Goal: Task Accomplishment & Management: Manage account settings

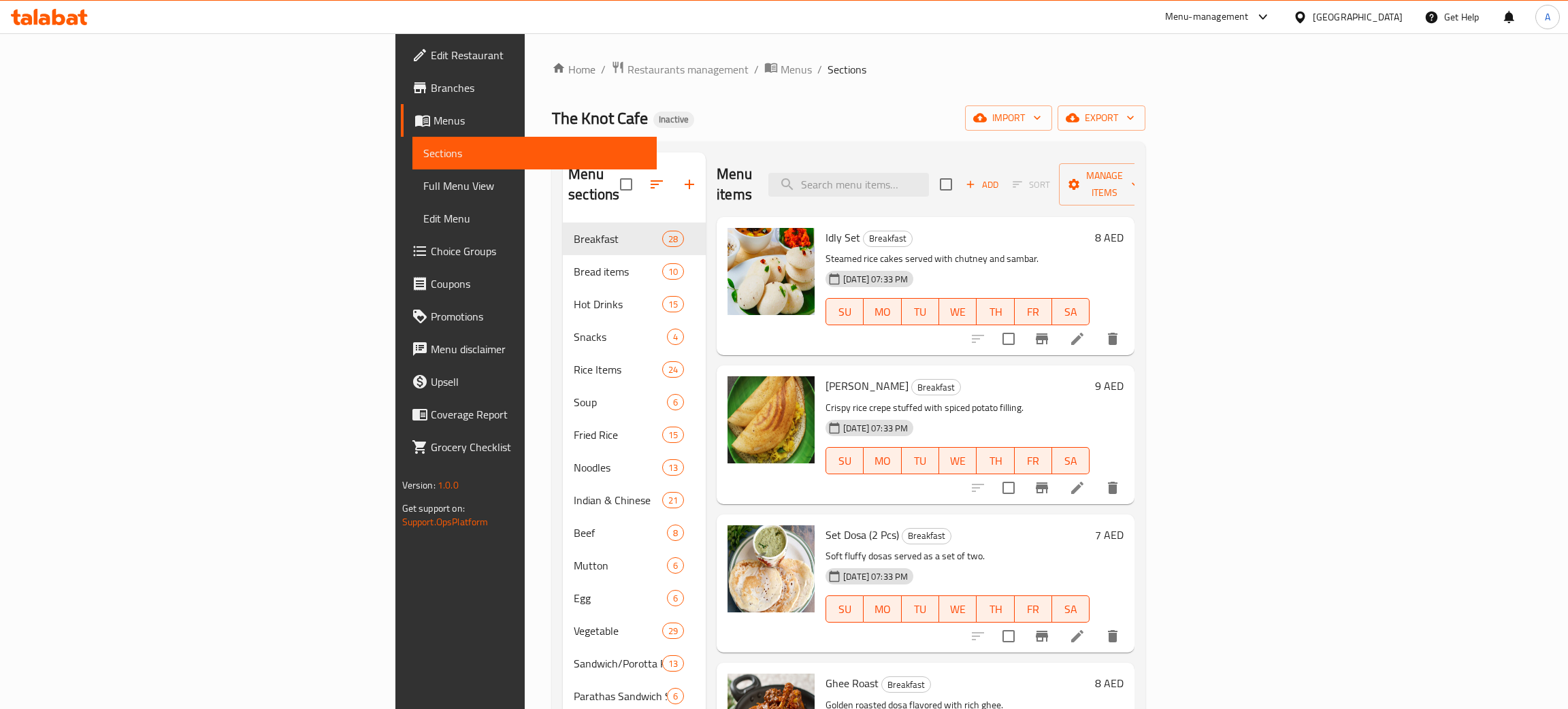
click at [1339, 13] on div "[GEOGRAPHIC_DATA]" at bounding box center [1357, 17] width 89 height 15
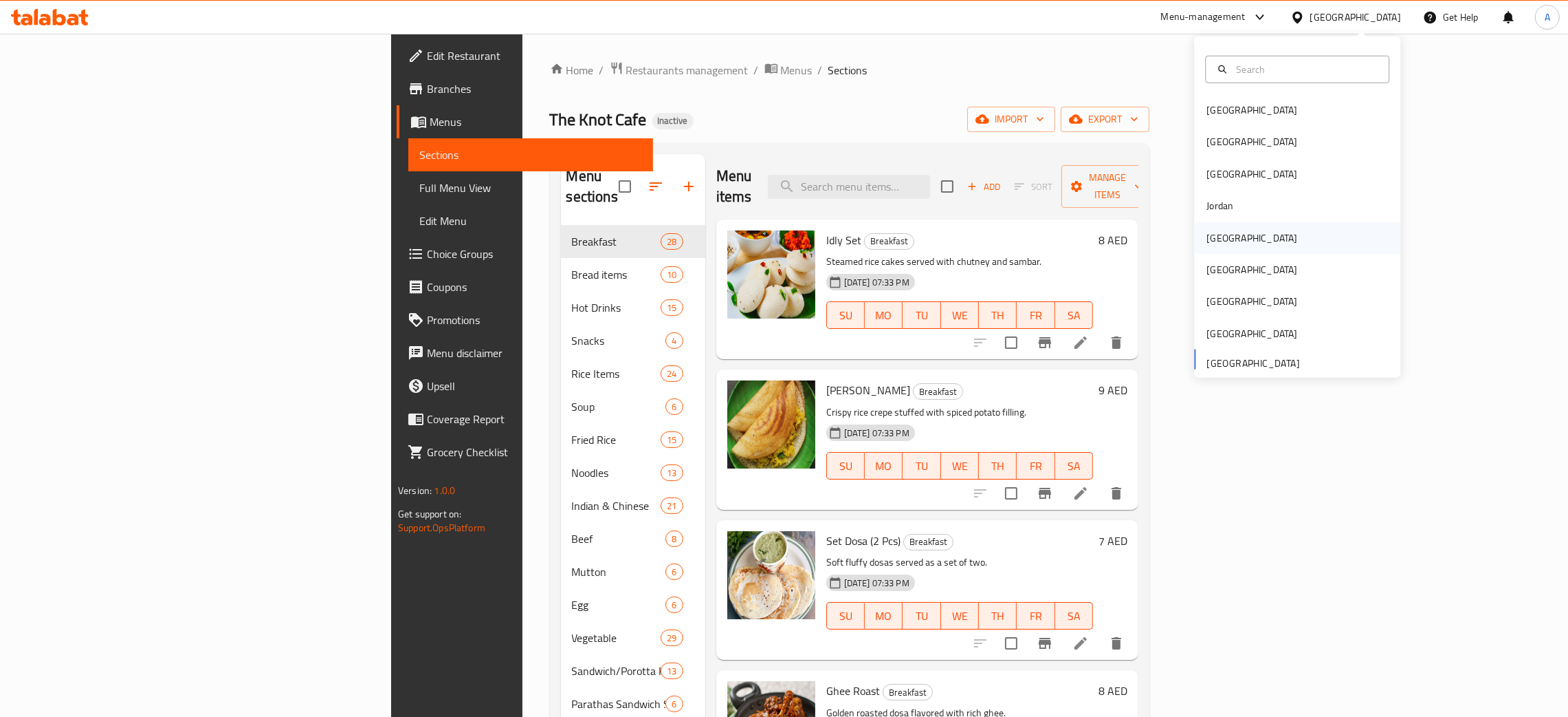
click at [1234, 239] on div "[GEOGRAPHIC_DATA]" at bounding box center [1297, 237] width 206 height 31
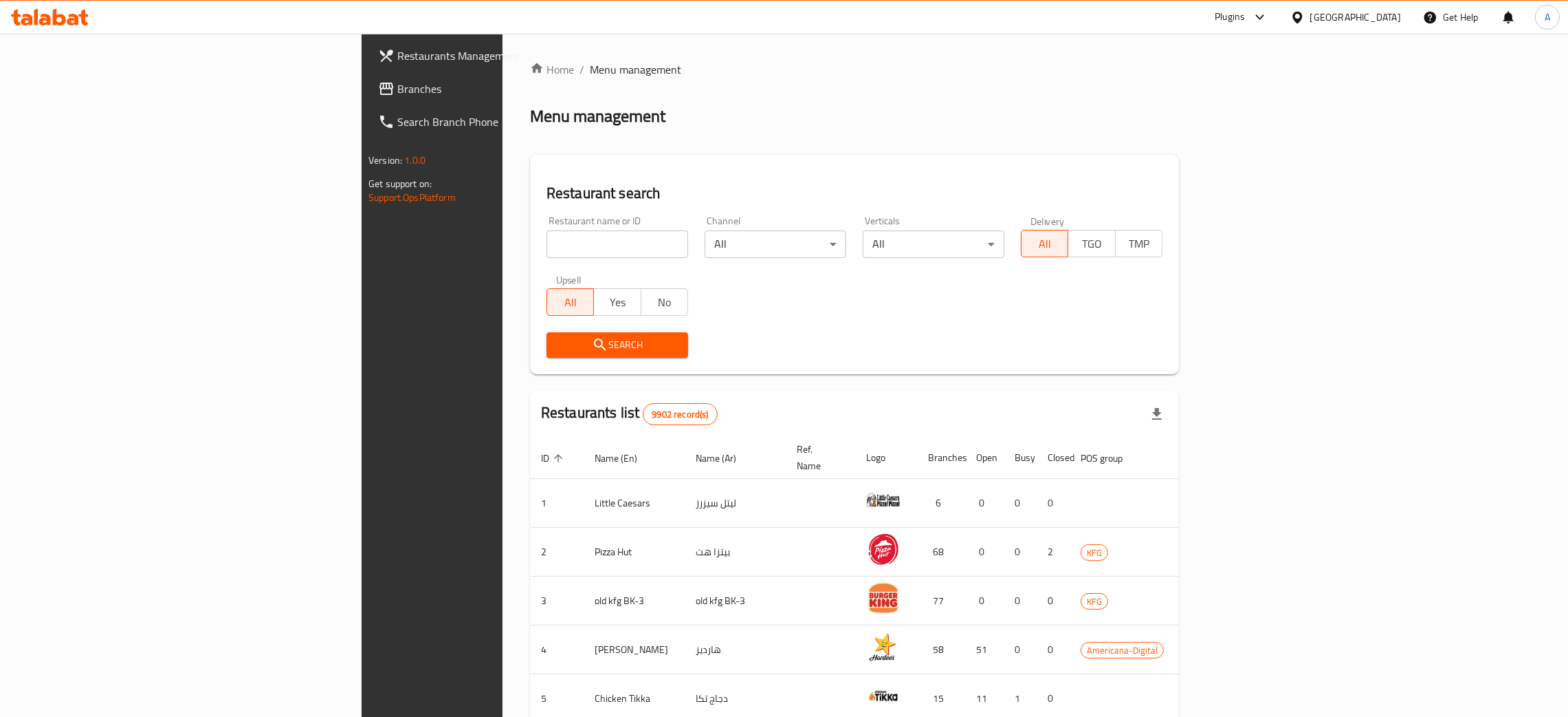
click at [546, 236] on input "search" at bounding box center [617, 244] width 142 height 28
paste input "C chicken"
type input "C chicken"
click button "Search" at bounding box center [617, 345] width 142 height 25
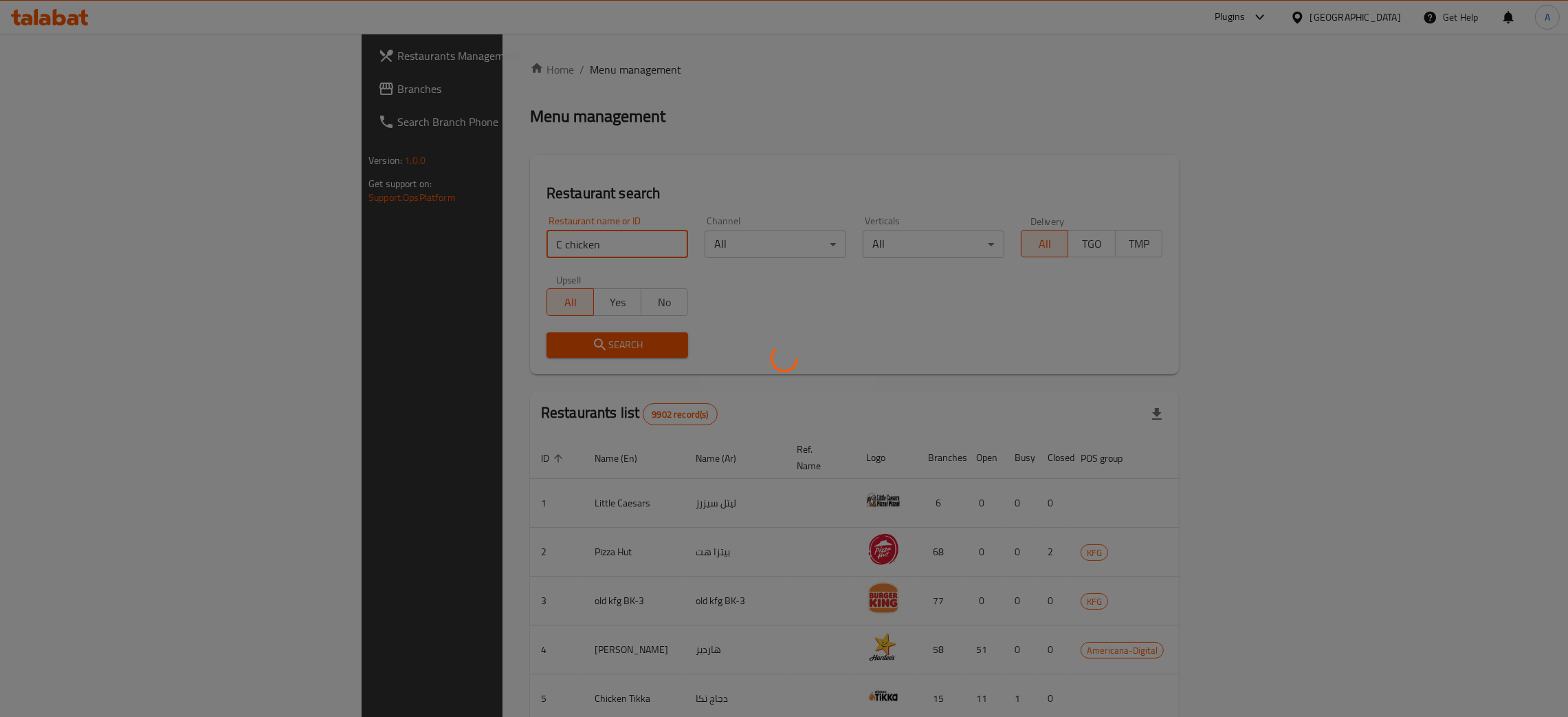
click button "Search" at bounding box center [617, 345] width 142 height 25
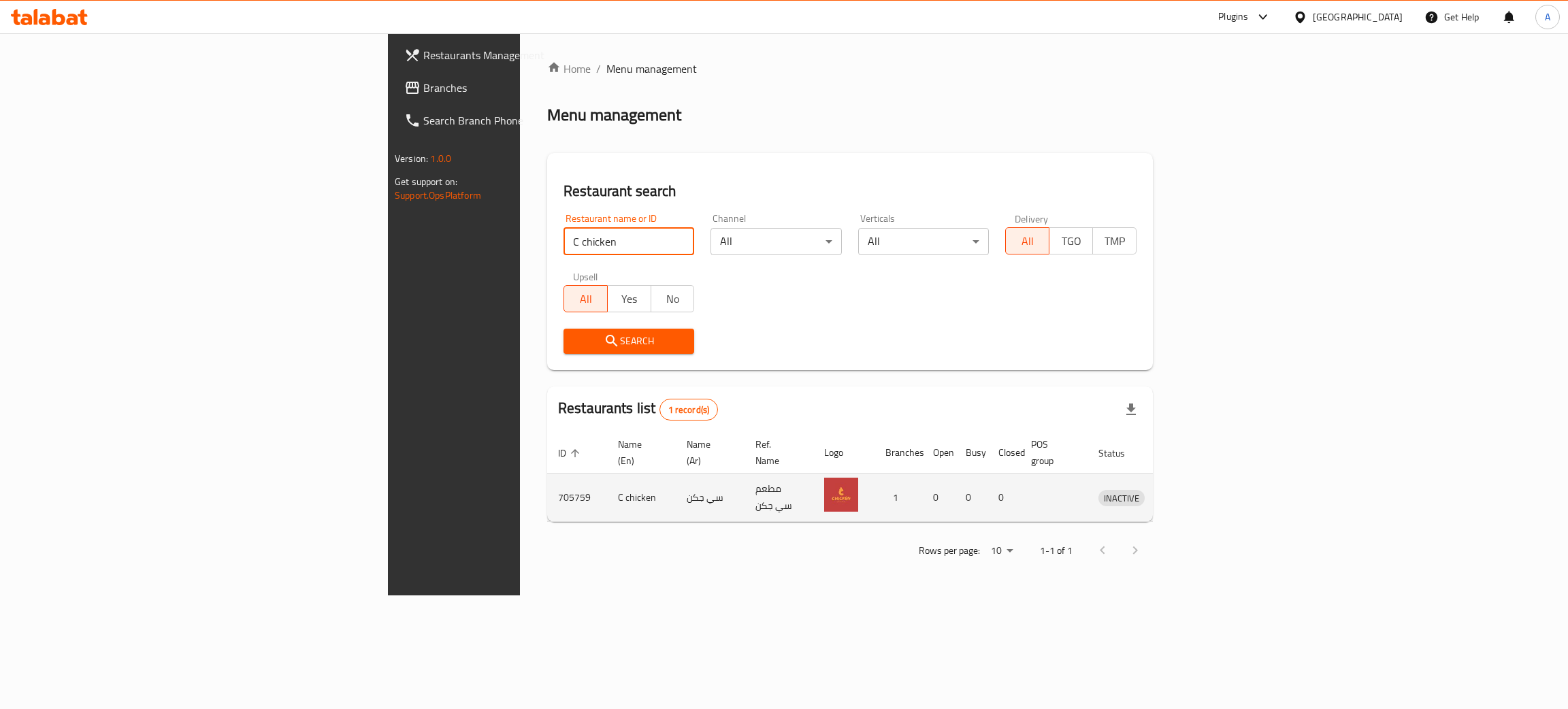
click at [1186, 495] on icon "enhanced table" at bounding box center [1183, 498] width 4 height 5
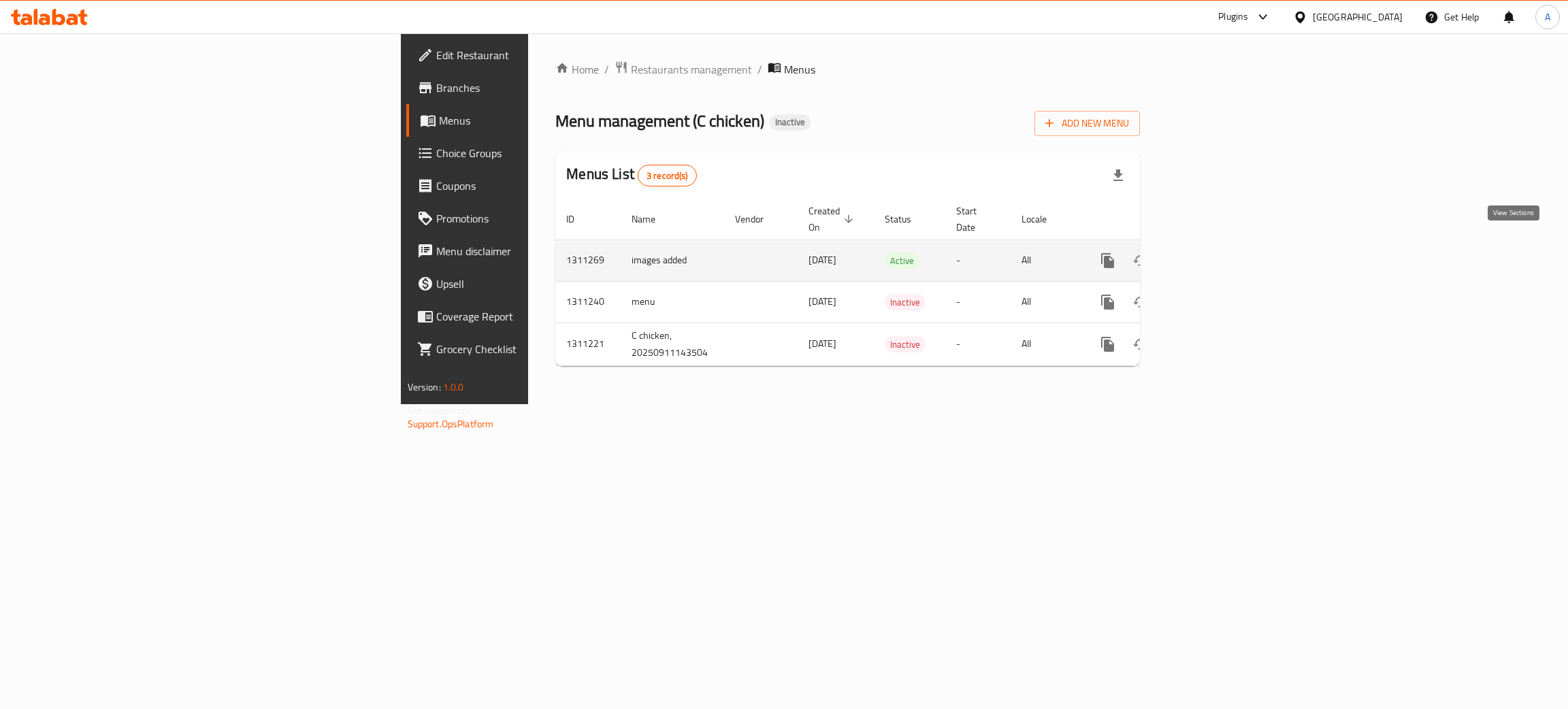
click at [1212, 254] on icon "enhanced table" at bounding box center [1206, 260] width 13 height 13
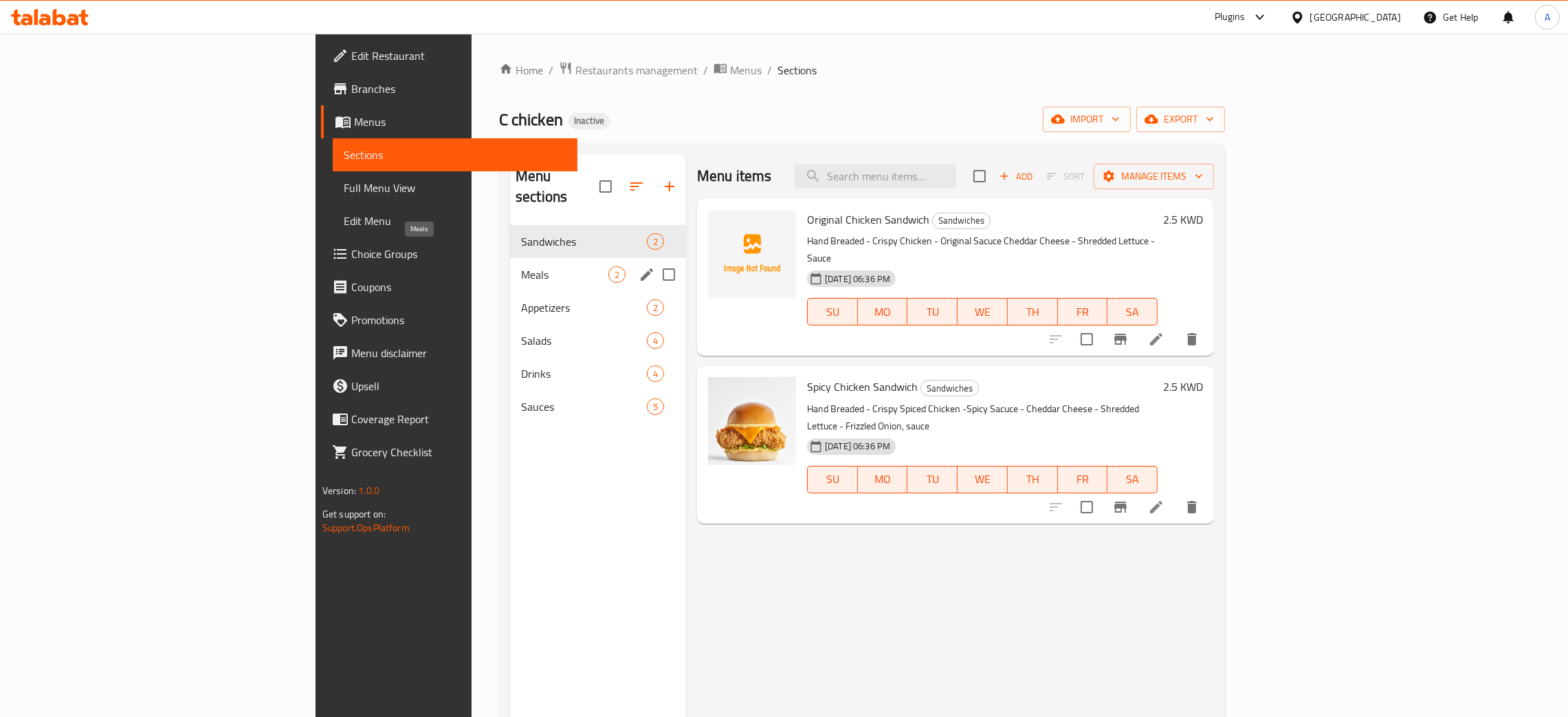
click at [521, 266] on span "Meals" at bounding box center [564, 274] width 87 height 16
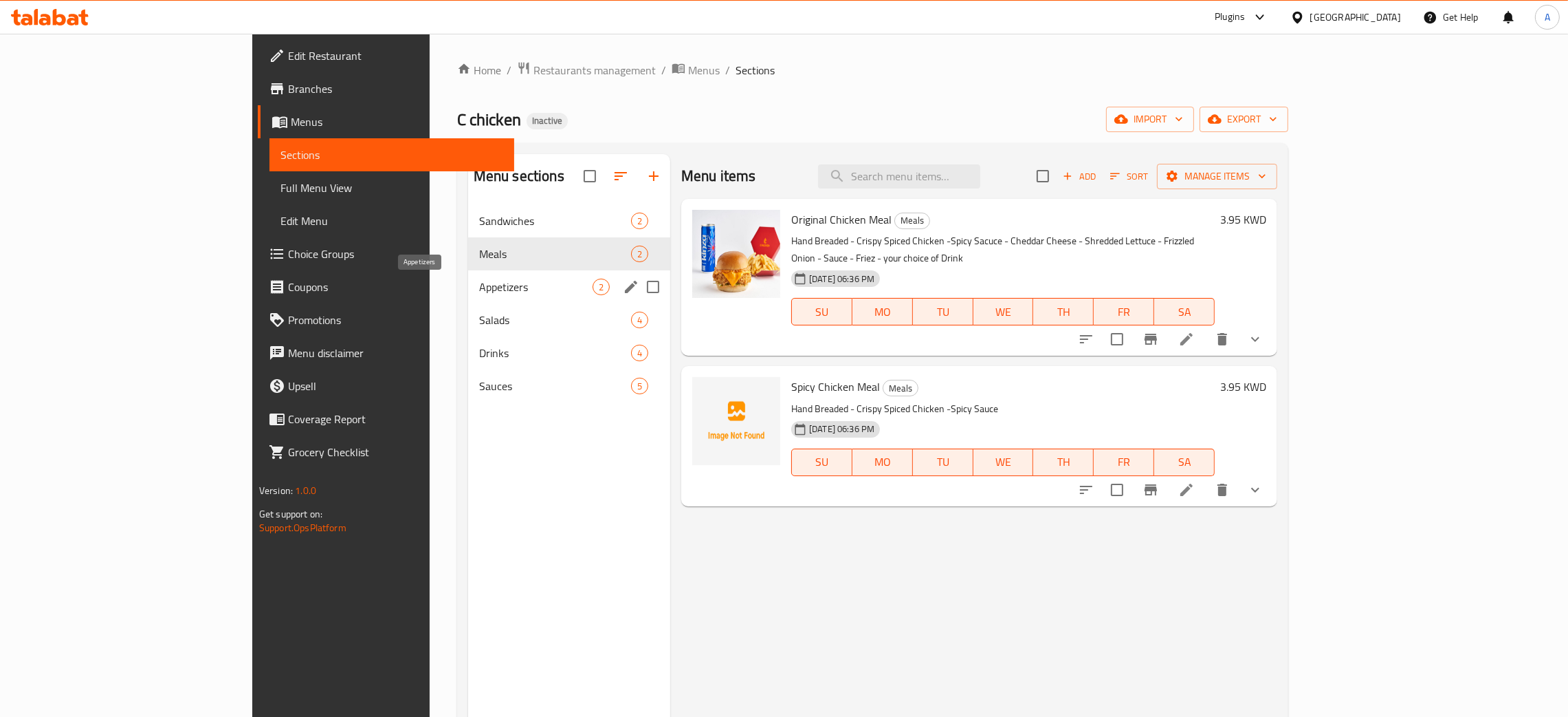
click at [479, 280] on span "Appetizers" at bounding box center [536, 287] width 114 height 16
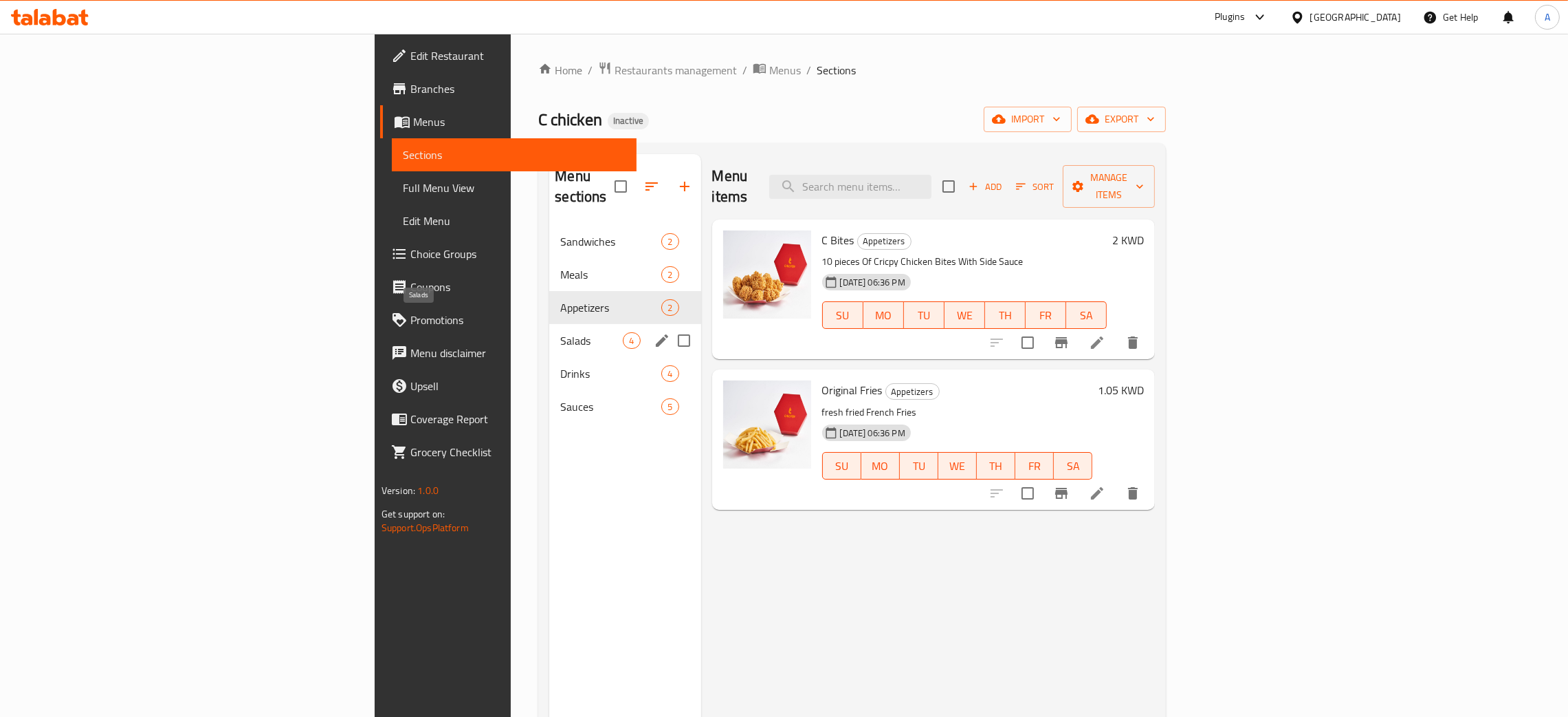
click at [561, 332] on span "Salads" at bounding box center [592, 340] width 63 height 16
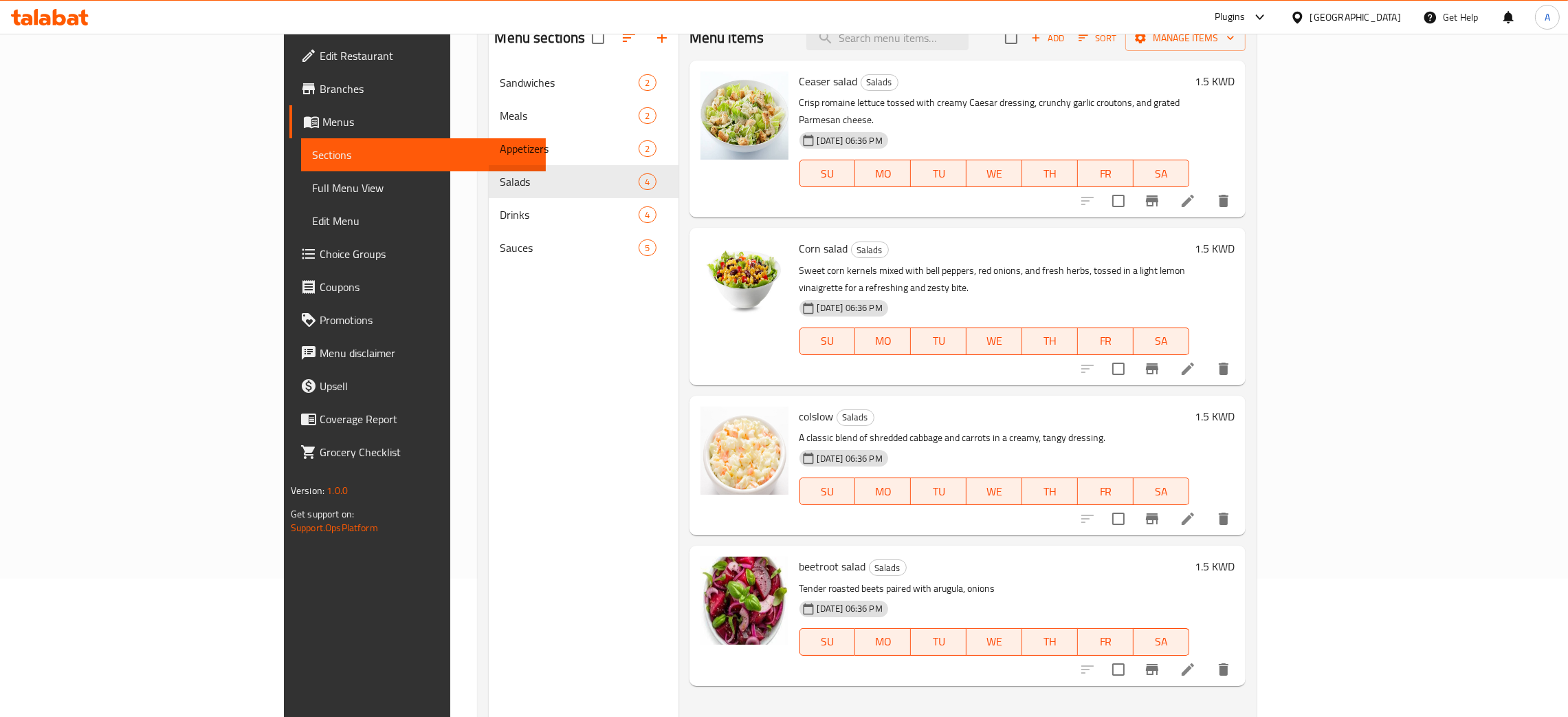
scroll to position [194, 0]
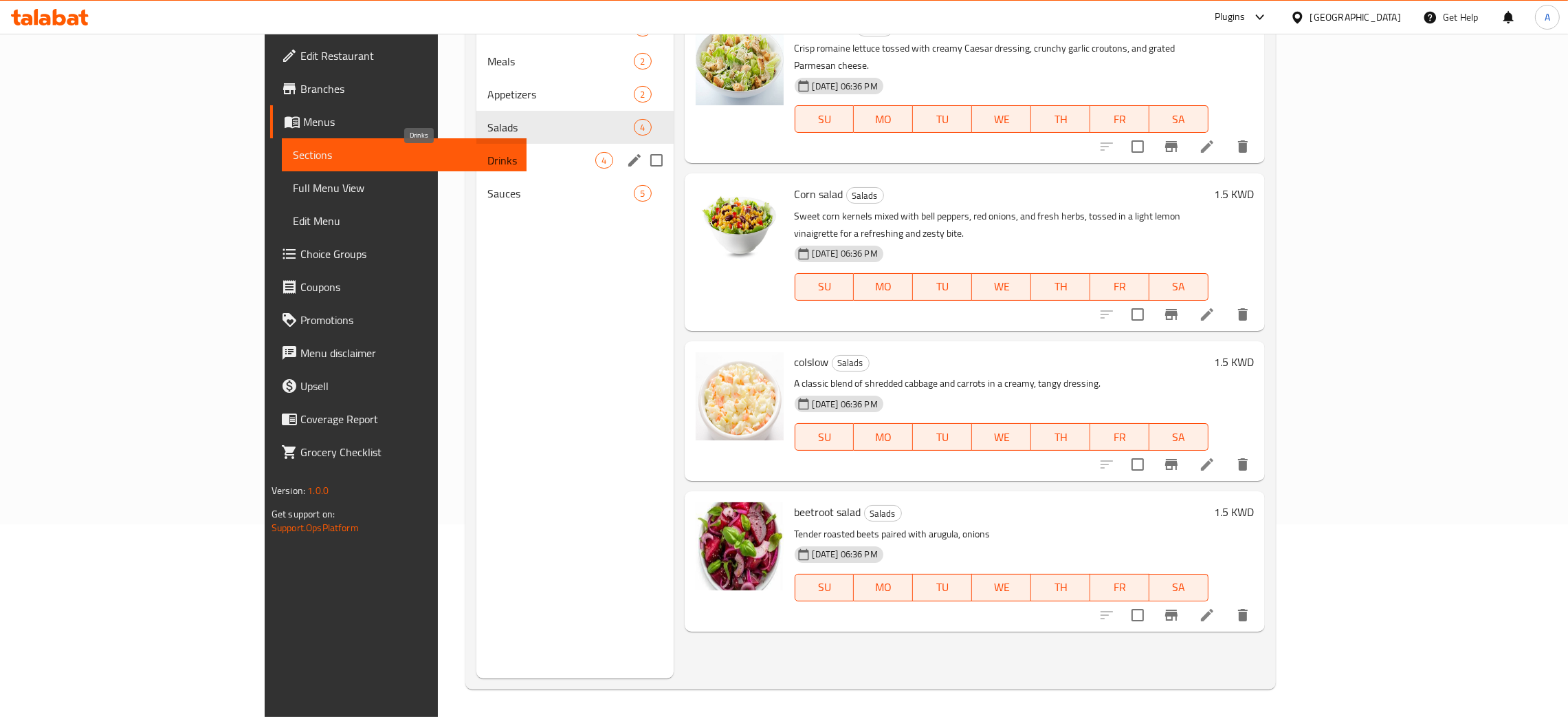
click at [487, 157] on span "Drinks" at bounding box center [541, 160] width 108 height 16
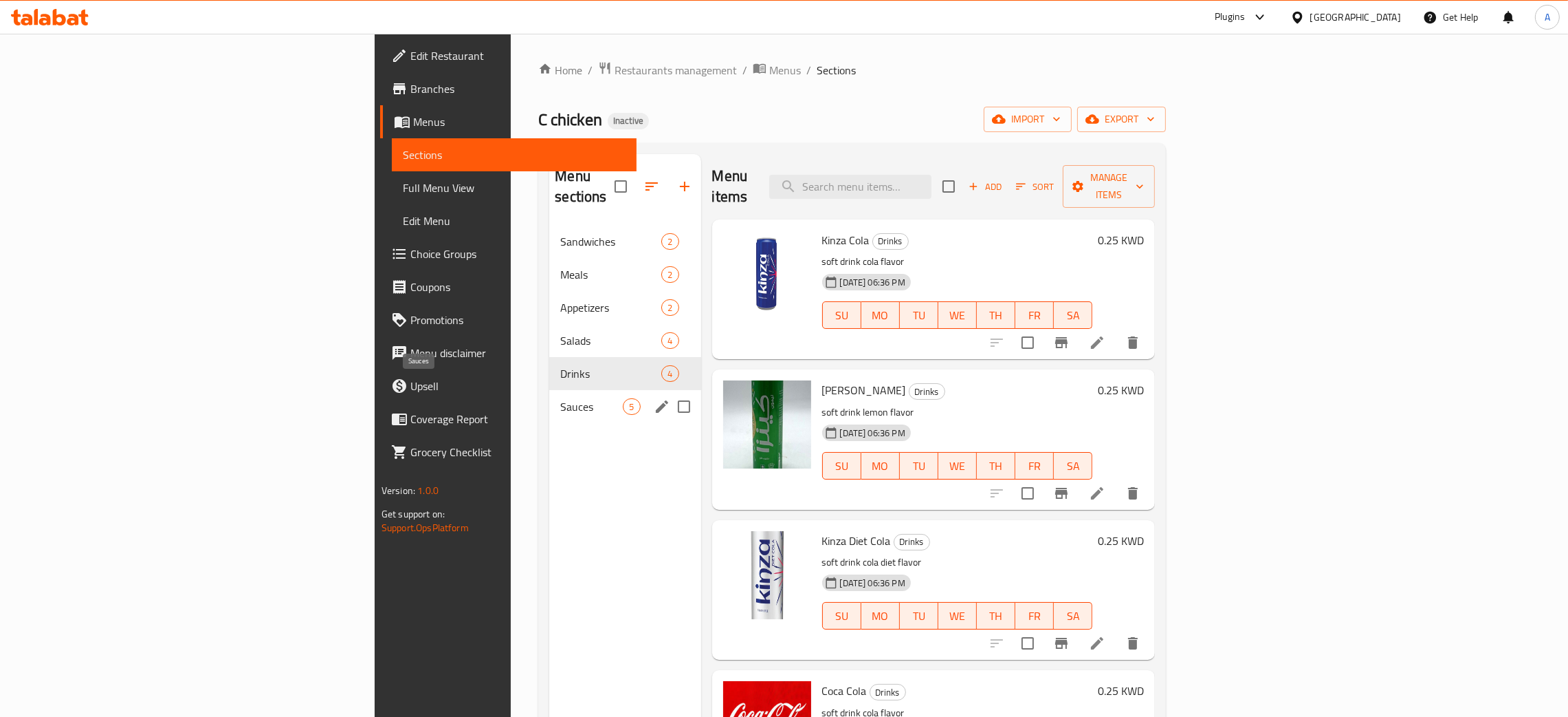
click at [561, 398] on span "Sauces" at bounding box center [592, 407] width 63 height 16
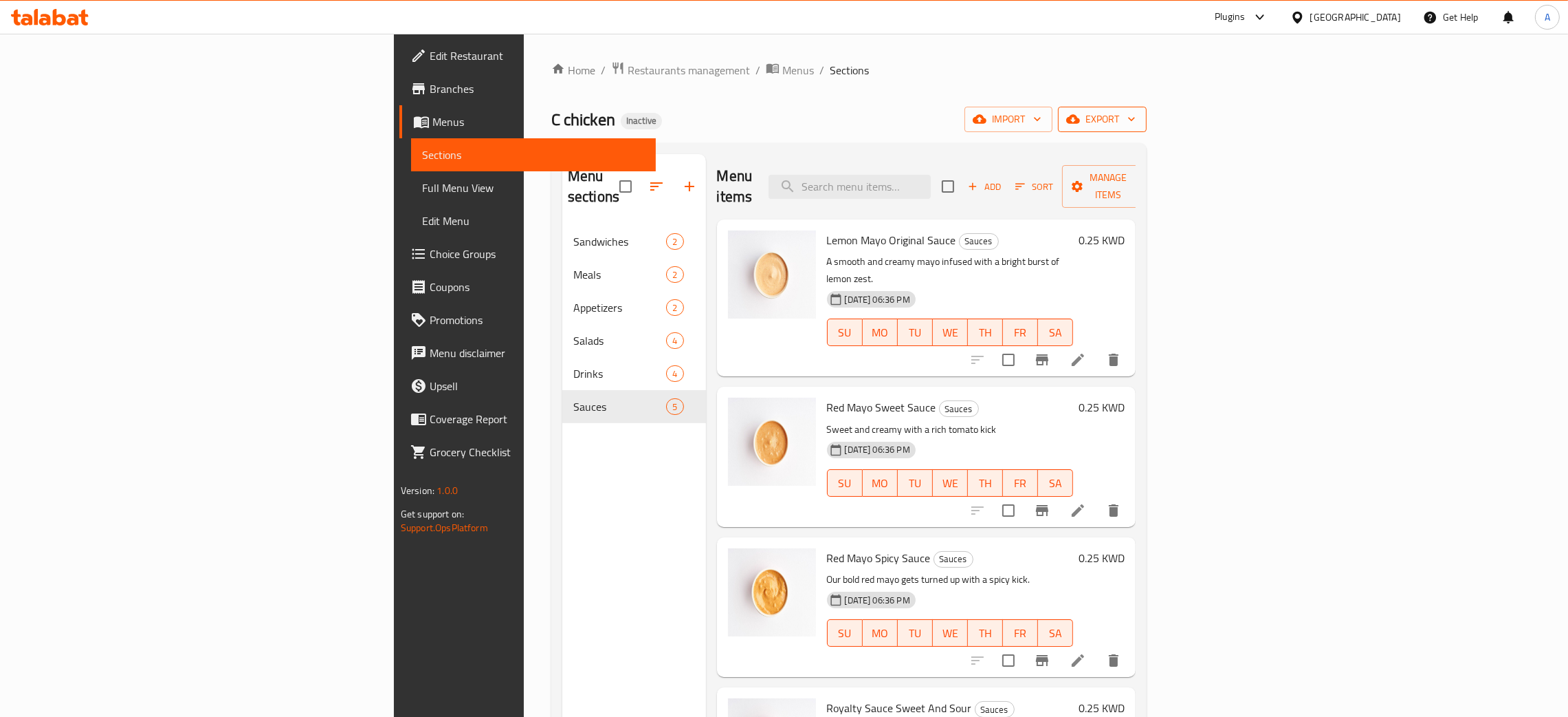
click at [1138, 120] on icon "button" at bounding box center [1132, 119] width 13 height 13
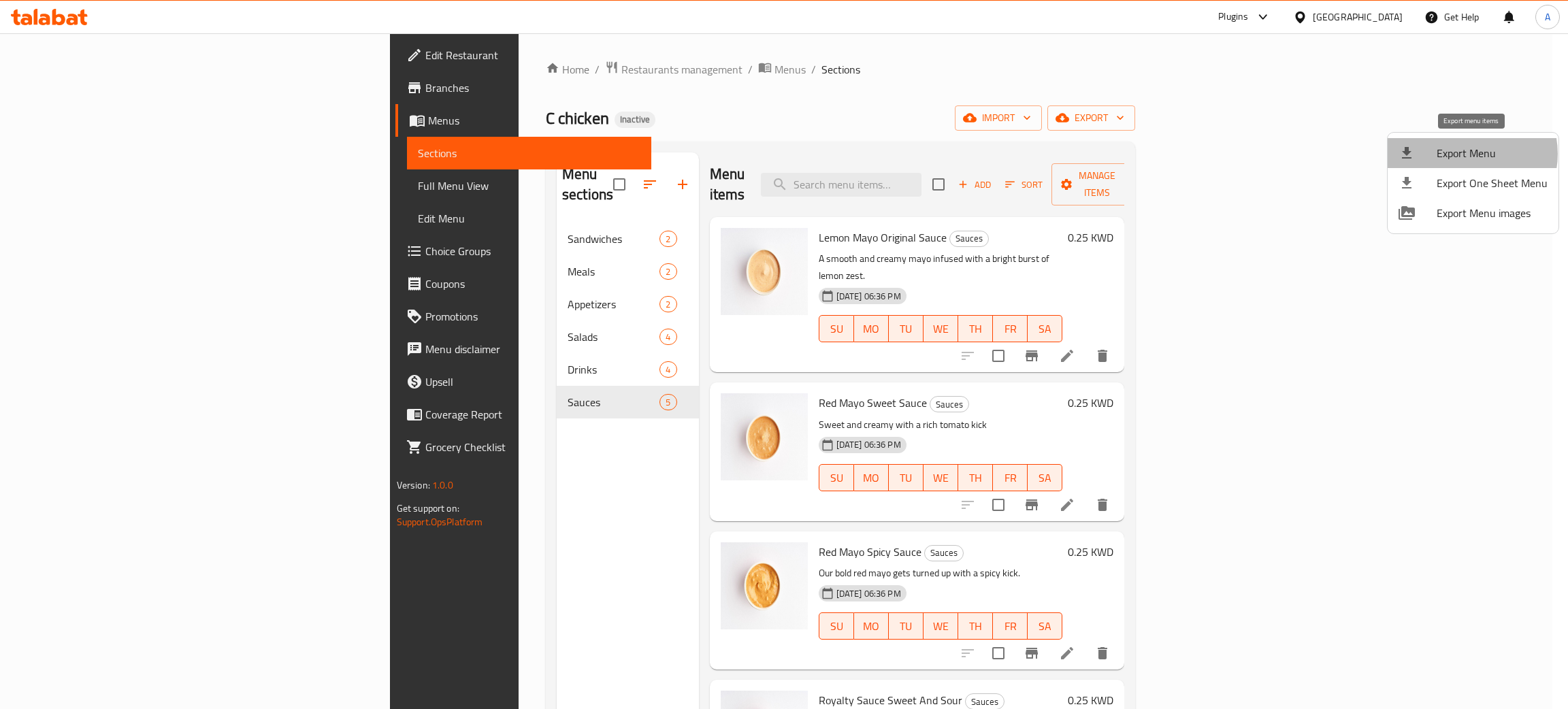
click at [1467, 154] on span "Export Menu" at bounding box center [1492, 153] width 111 height 16
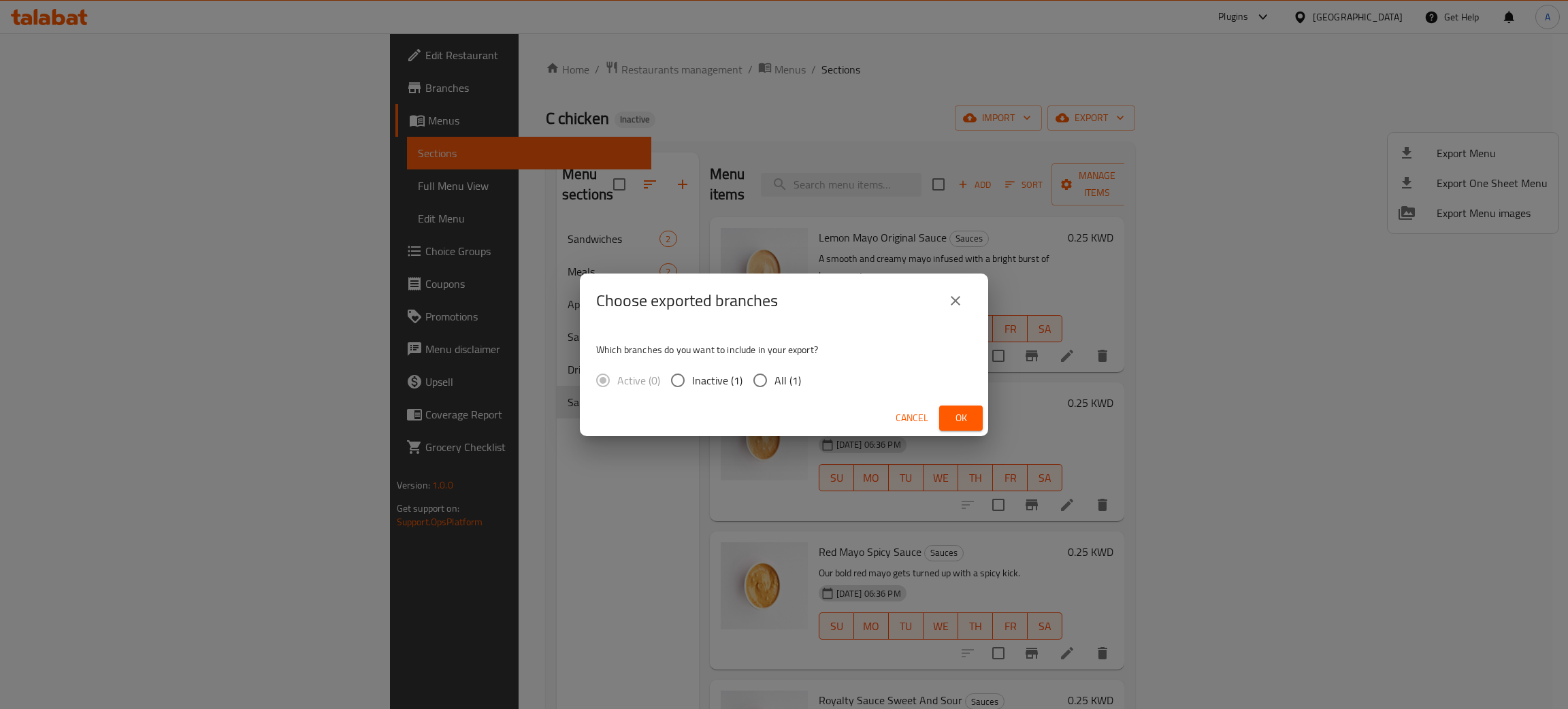
click at [965, 412] on span "Ok" at bounding box center [960, 418] width 21 height 17
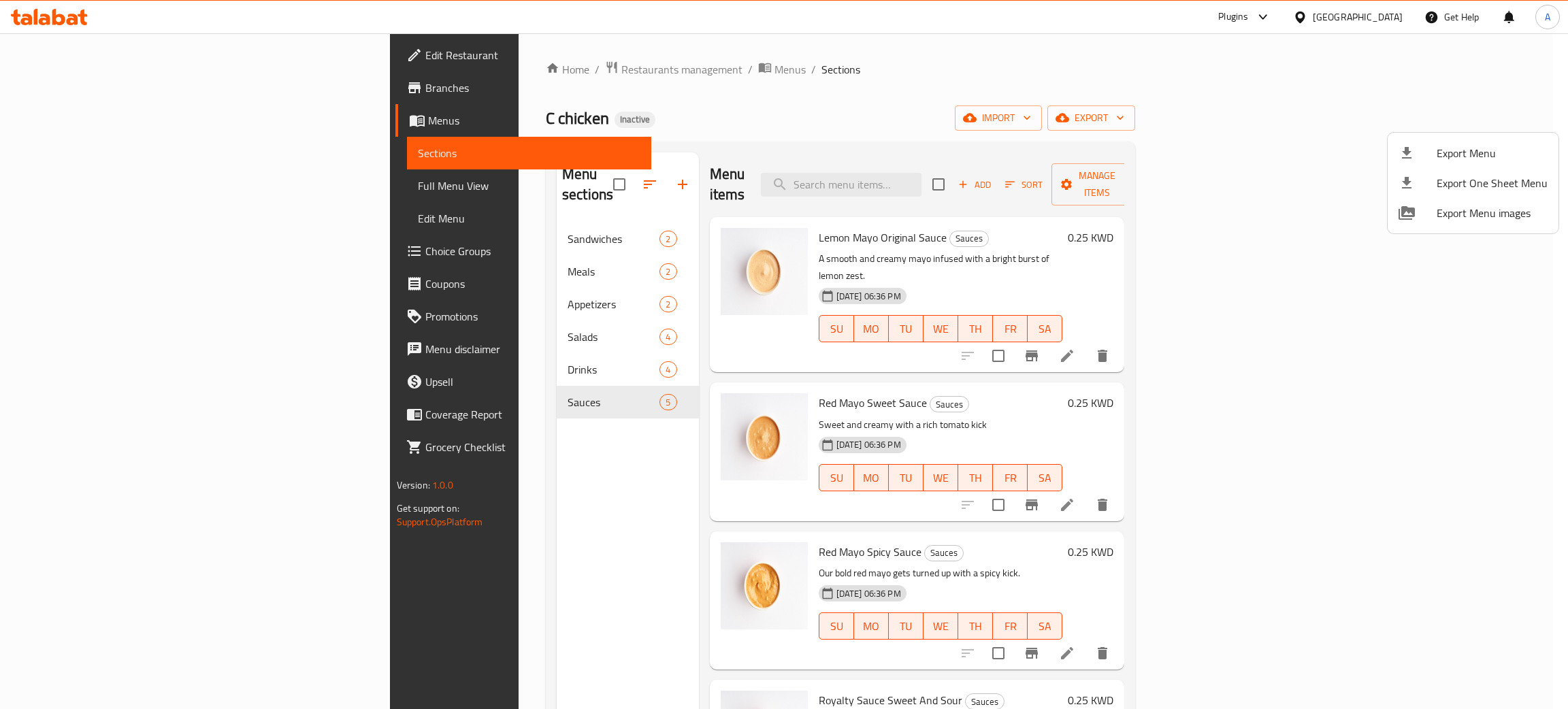
click at [64, 55] on div at bounding box center [784, 354] width 1568 height 709
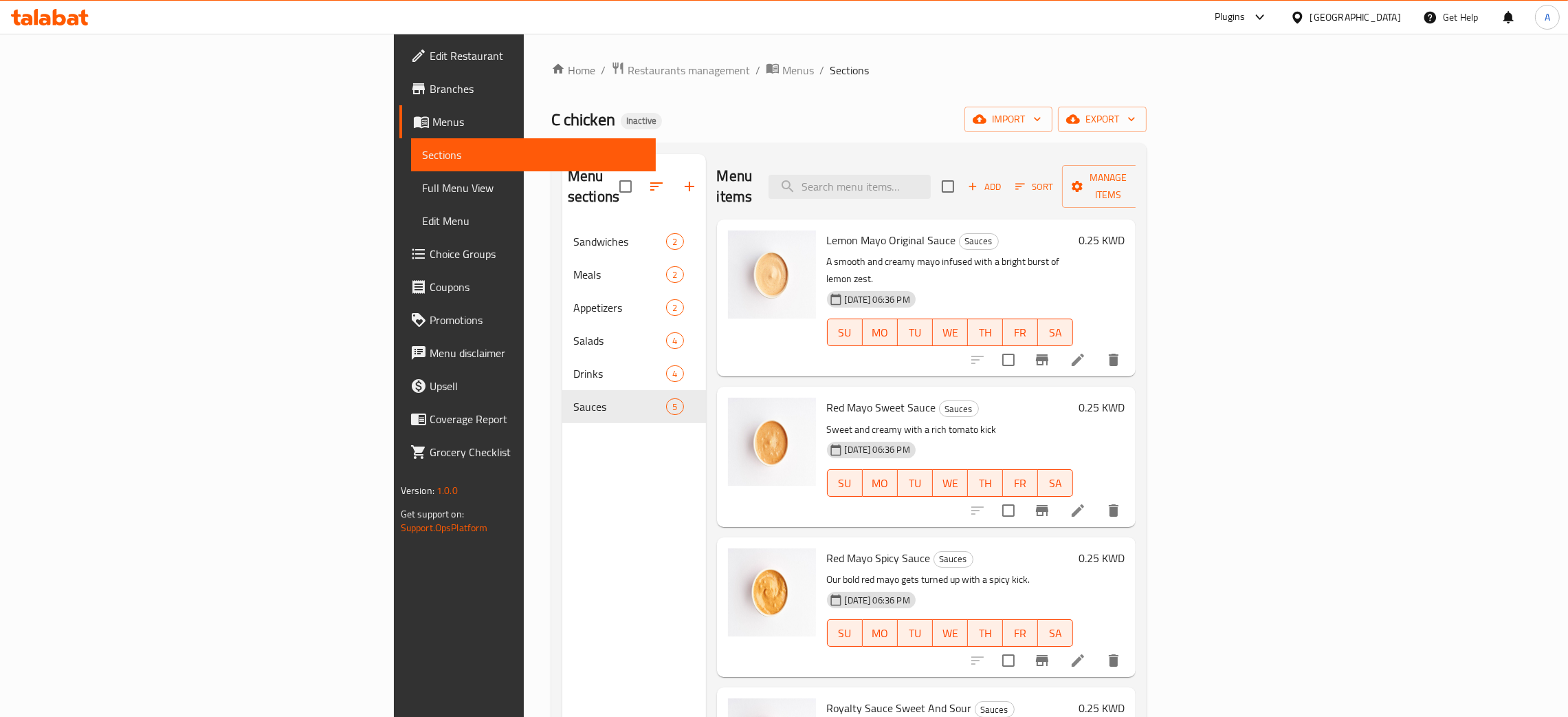
click at [430, 54] on span "Edit Restaurant" at bounding box center [537, 55] width 215 height 16
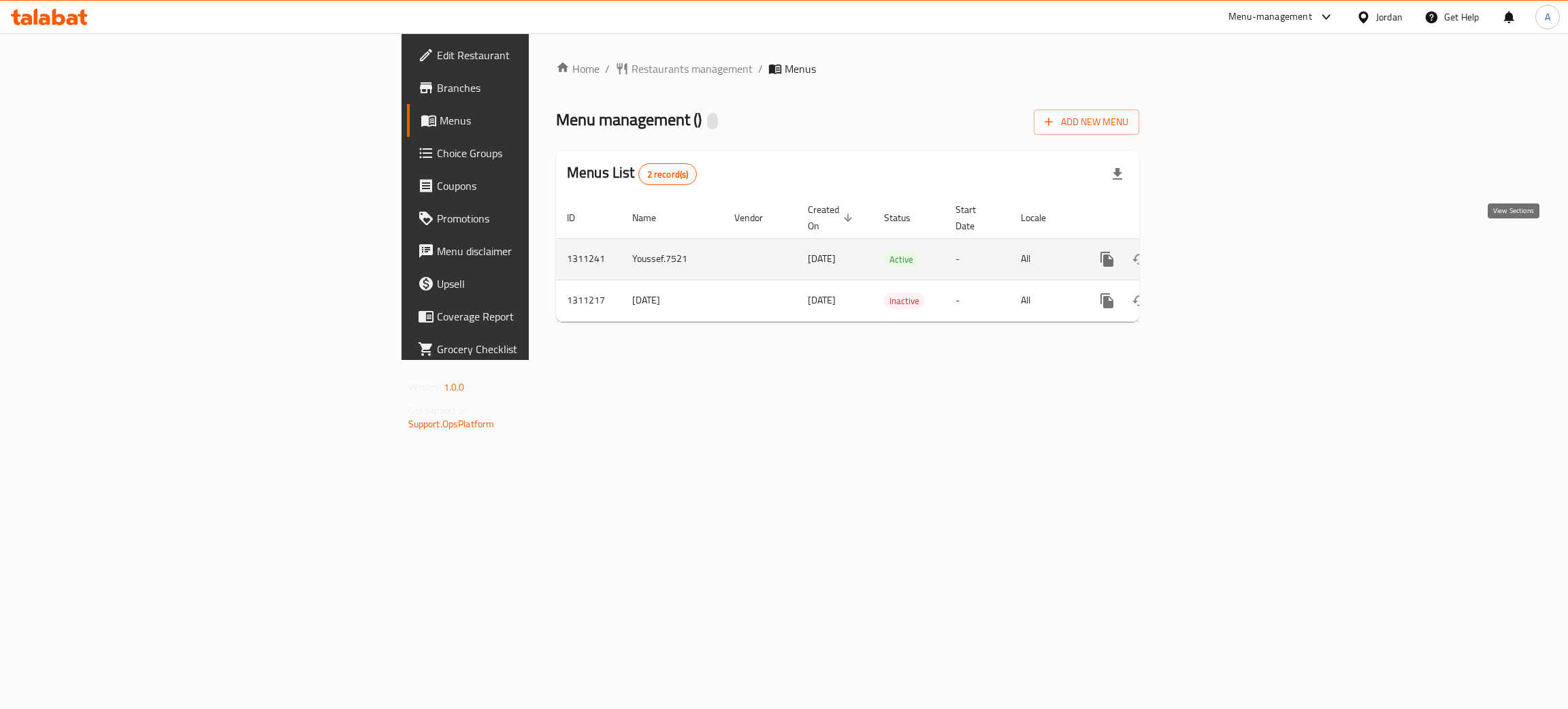
click at [1213, 251] on icon "enhanced table" at bounding box center [1205, 259] width 16 height 16
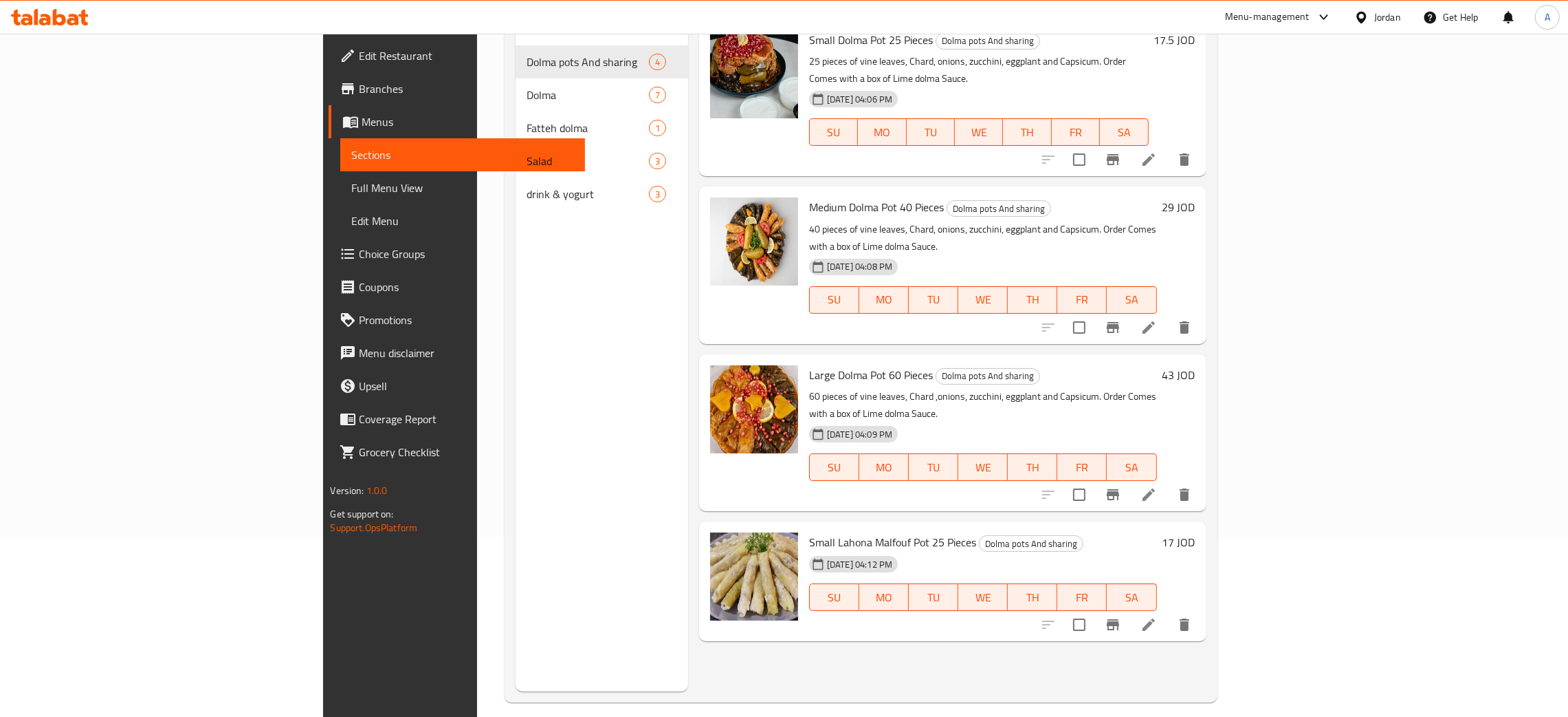
scroll to position [194, 0]
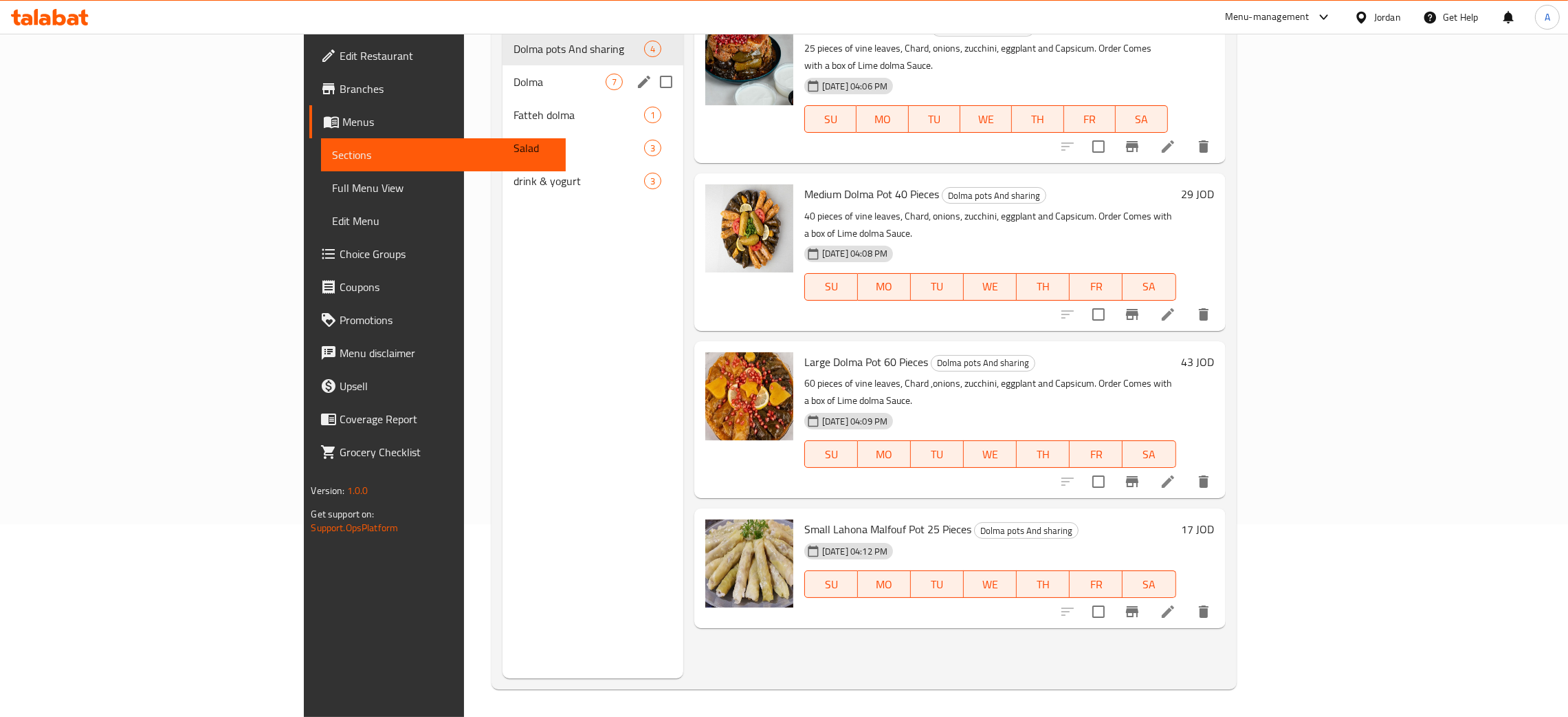
click at [513, 73] on span "Dolma" at bounding box center [559, 81] width 92 height 16
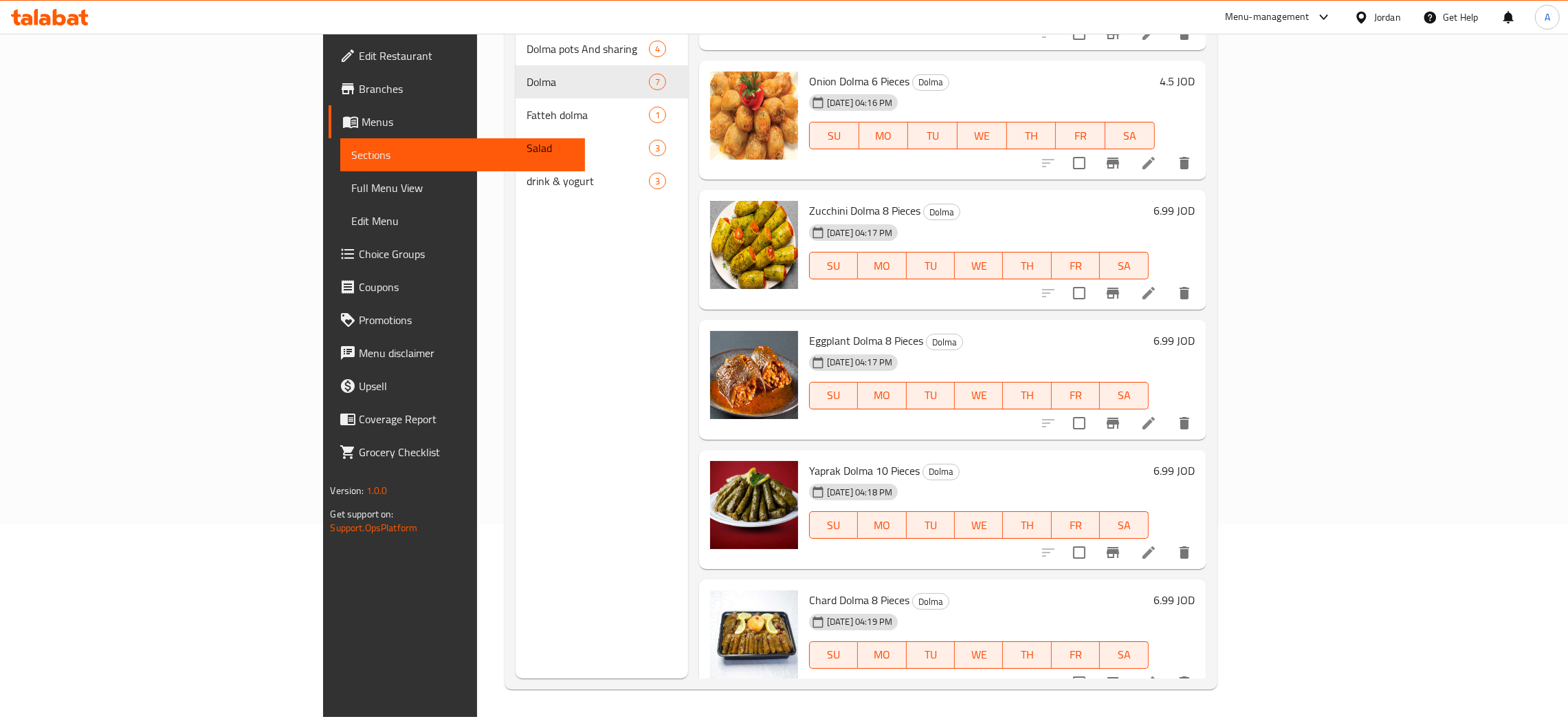
scroll to position [265, 0]
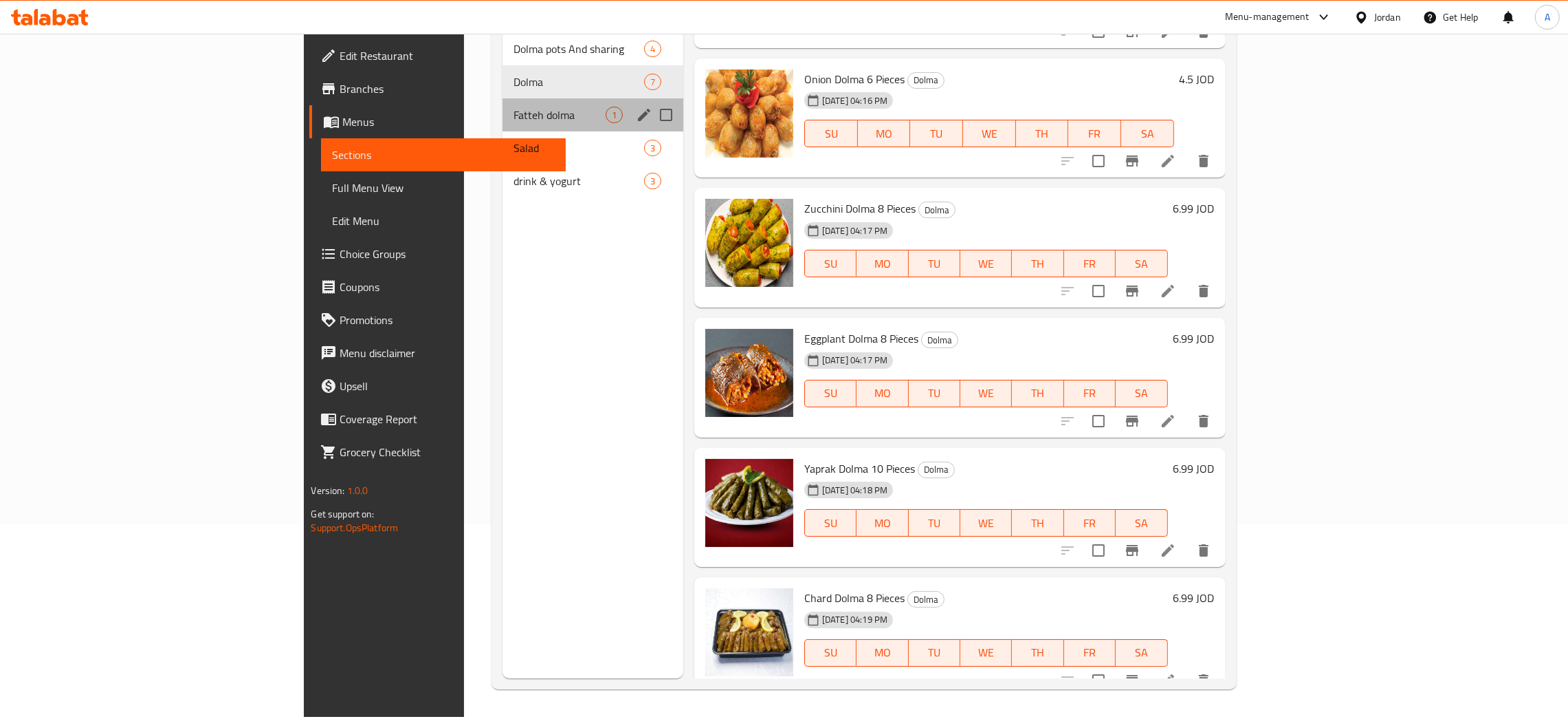
click at [502, 102] on div "Fatteh dolma 1" at bounding box center [593, 115] width 181 height 33
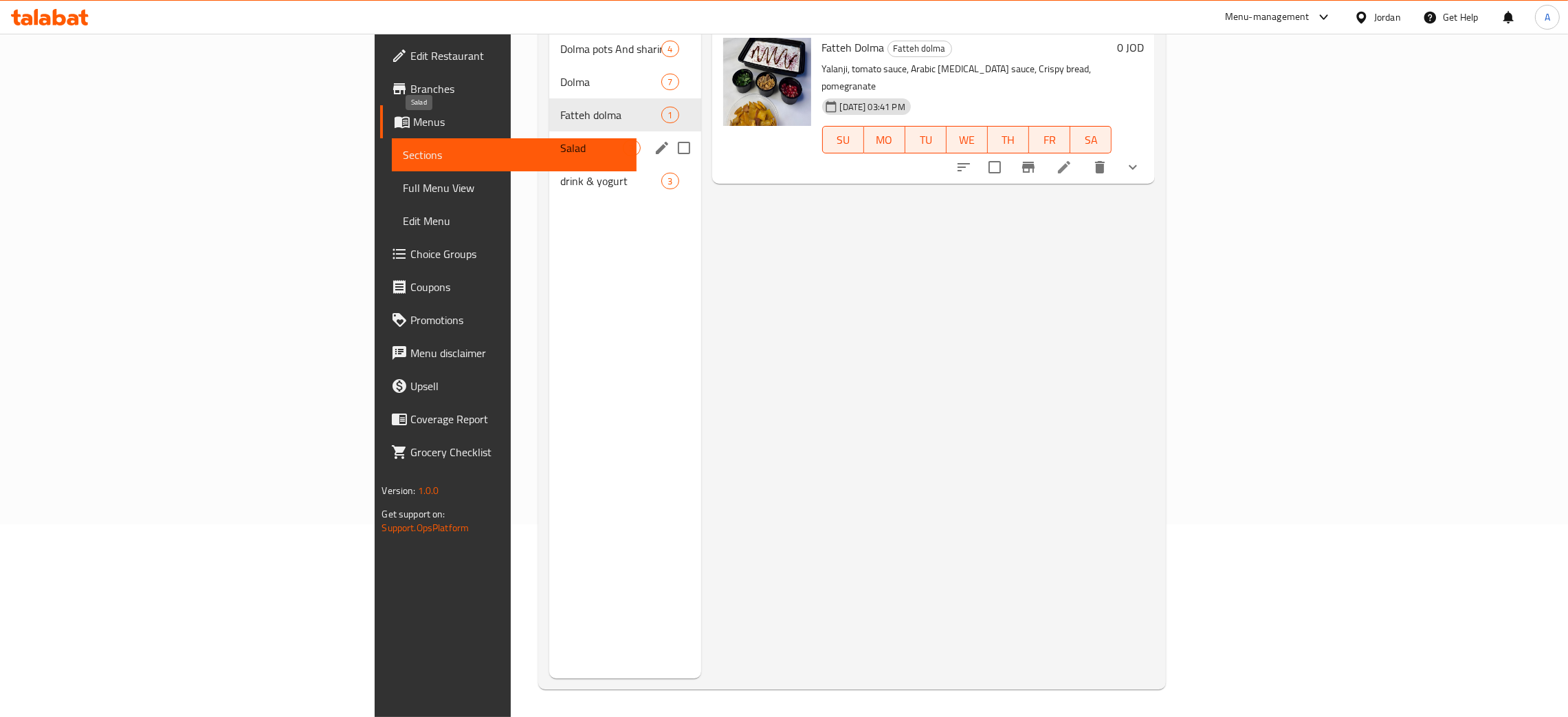
click at [561, 140] on span "Salad" at bounding box center [592, 148] width 63 height 16
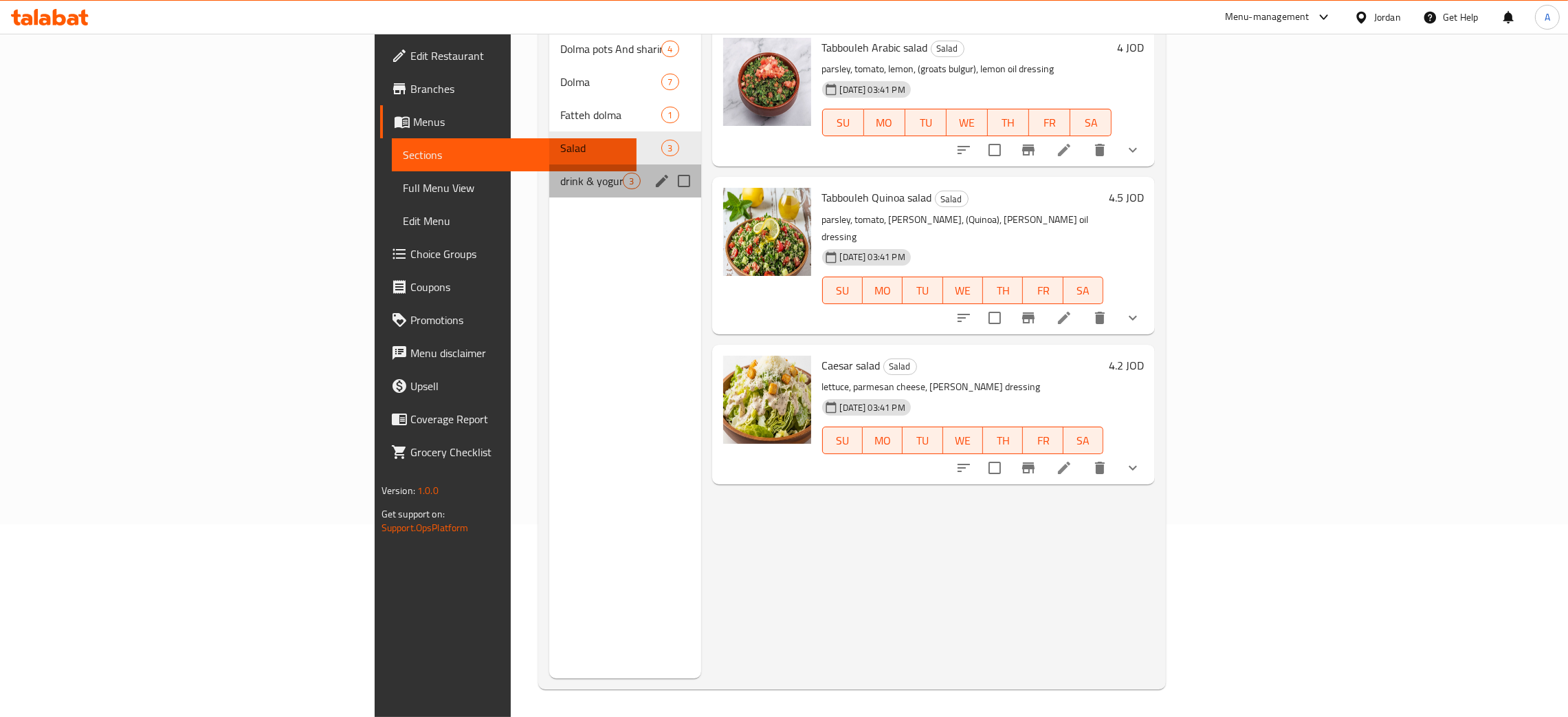
click at [549, 171] on div "drink & yogurt 3" at bounding box center [625, 181] width 151 height 33
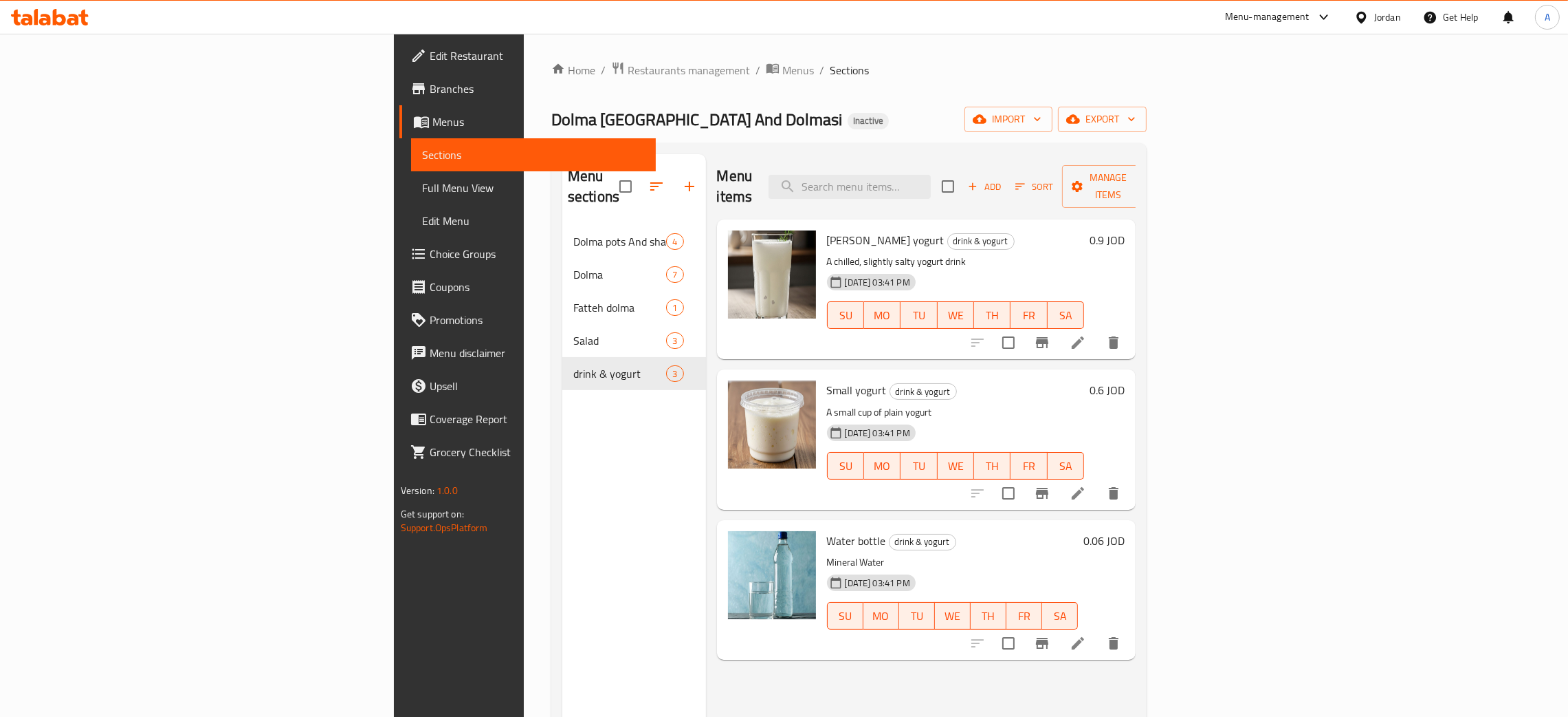
click at [430, 49] on span "Edit Restaurant" at bounding box center [537, 55] width 215 height 16
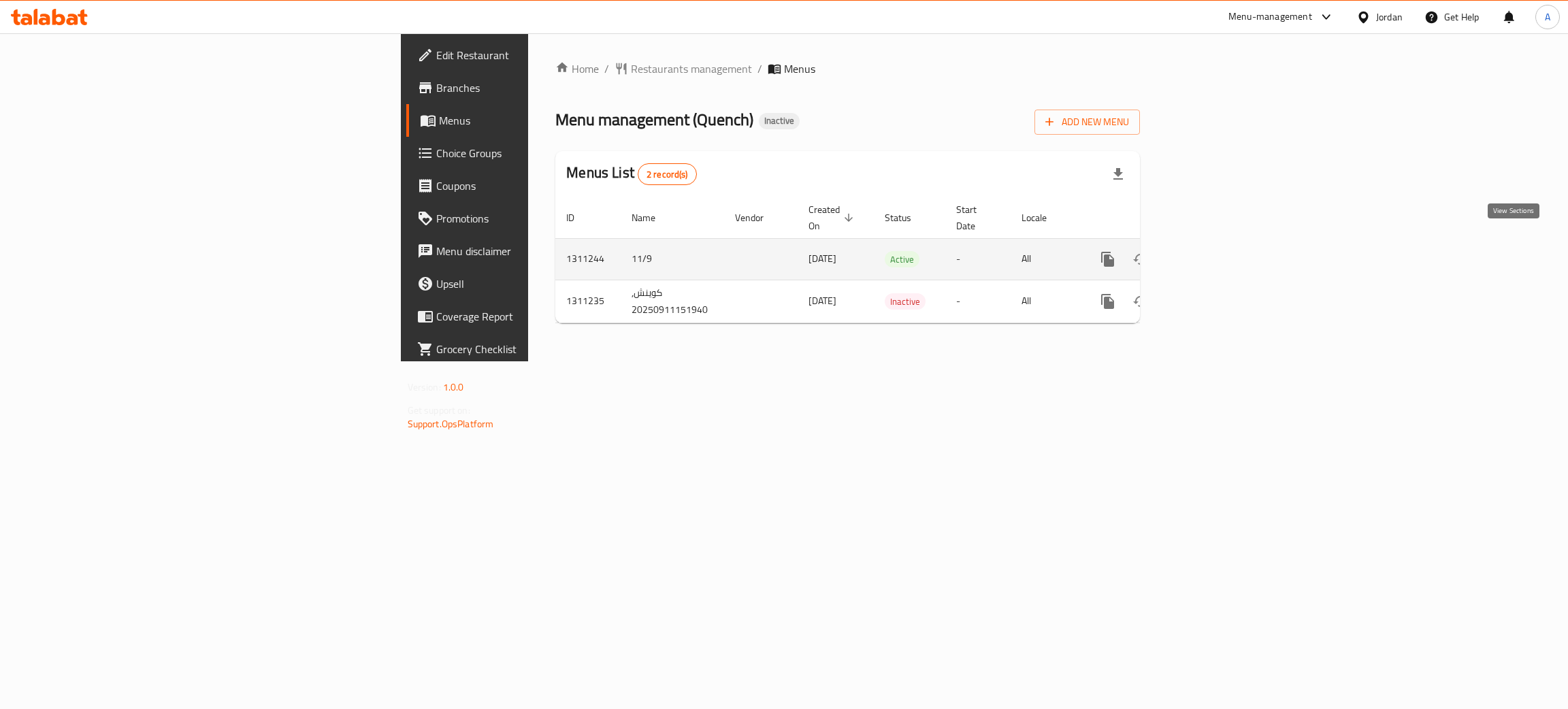
click at [1214, 251] on icon "enhanced table" at bounding box center [1206, 259] width 16 height 16
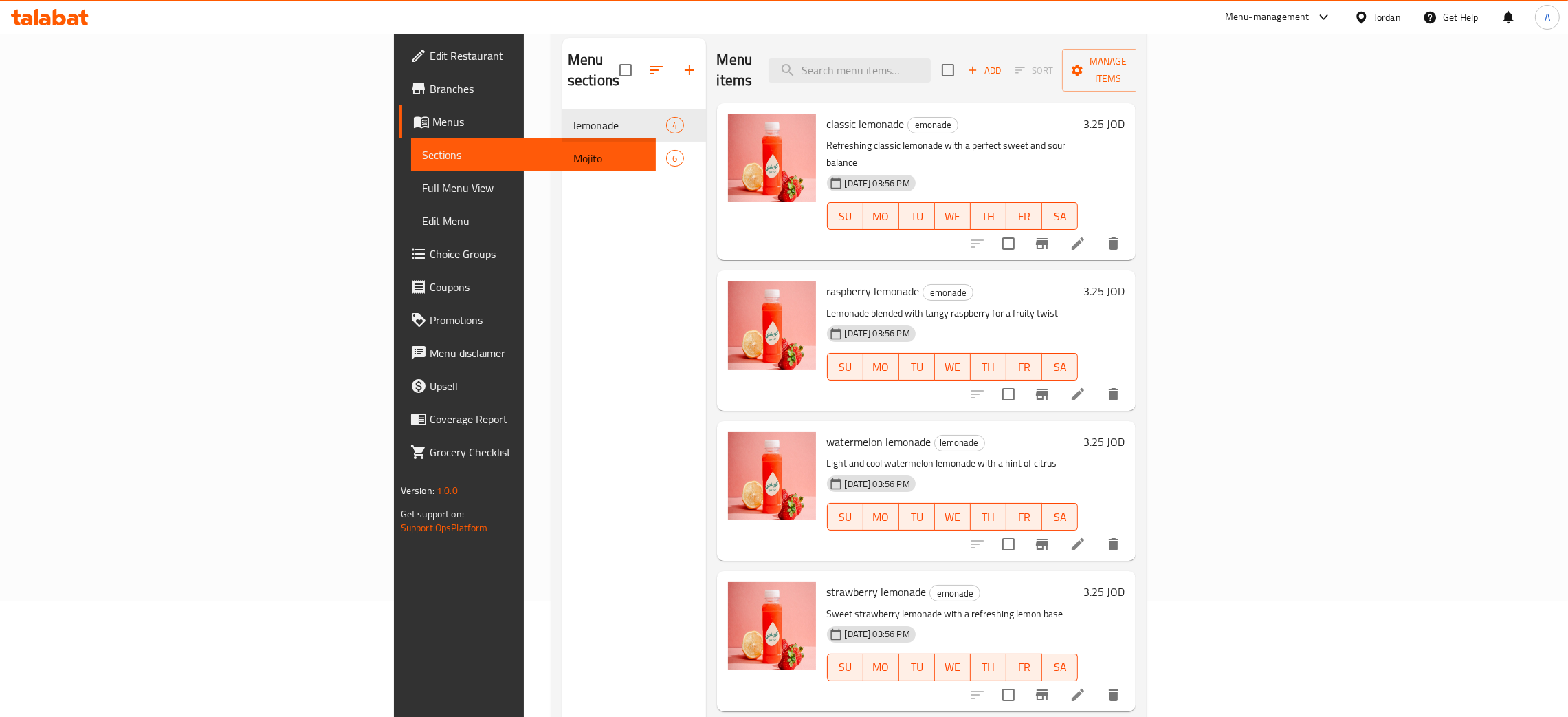
scroll to position [194, 0]
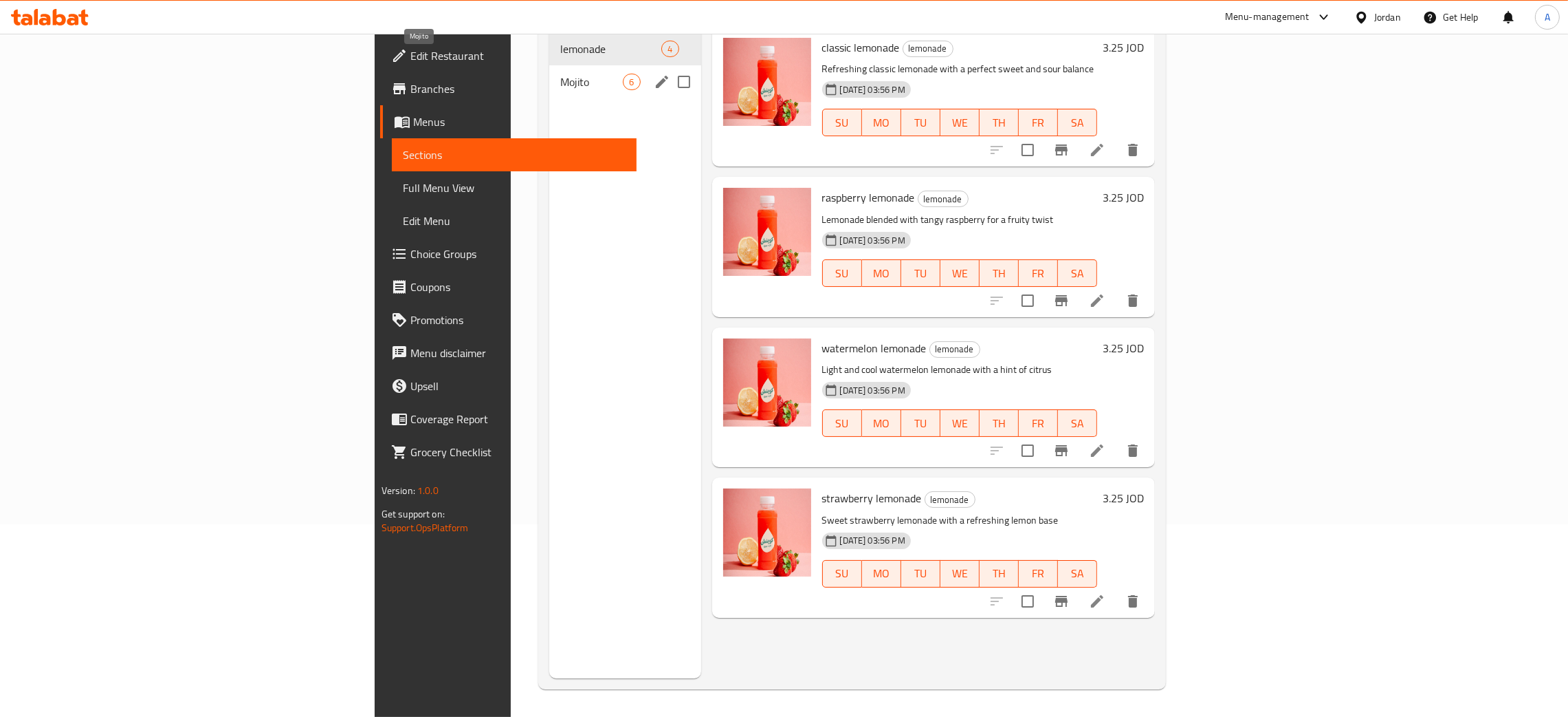
click at [561, 73] on span "Mojito" at bounding box center [592, 81] width 63 height 16
